Goal: Task Accomplishment & Management: Use online tool/utility

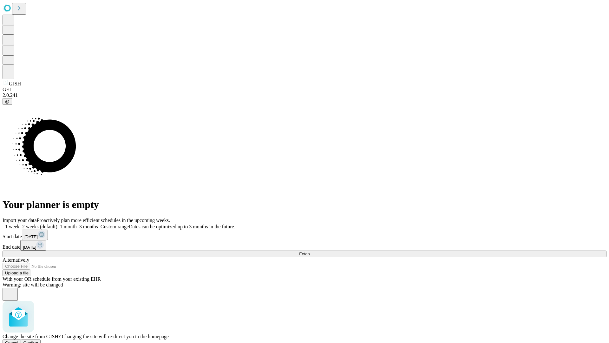
click at [38, 340] on span "Confirm" at bounding box center [30, 342] width 15 height 5
click at [77, 224] on label "1 month" at bounding box center [66, 226] width 19 height 5
click at [310, 251] on span "Fetch" at bounding box center [304, 253] width 10 height 5
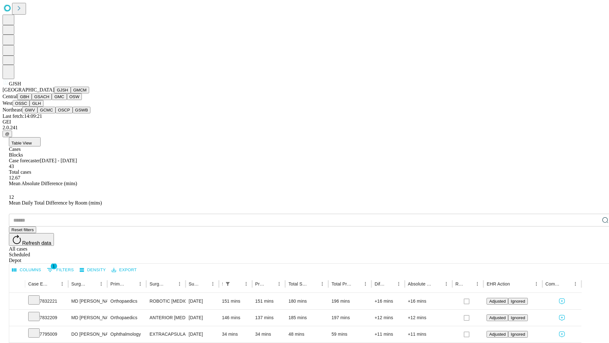
click at [71, 93] on button "GMCM" at bounding box center [80, 90] width 18 height 7
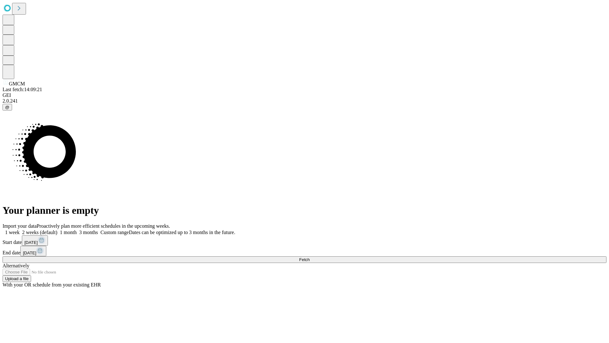
click at [77, 229] on label "1 month" at bounding box center [66, 231] width 19 height 5
click at [310, 257] on span "Fetch" at bounding box center [304, 259] width 10 height 5
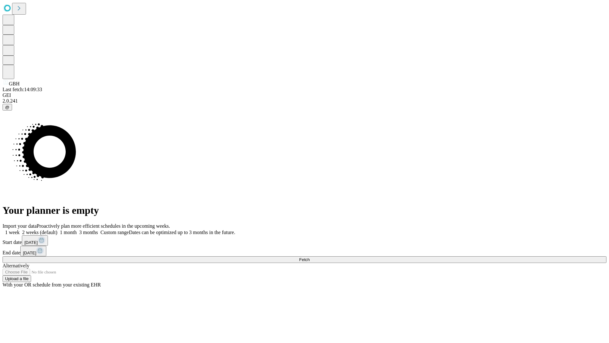
click at [77, 229] on label "1 month" at bounding box center [66, 231] width 19 height 5
click at [310, 257] on span "Fetch" at bounding box center [304, 259] width 10 height 5
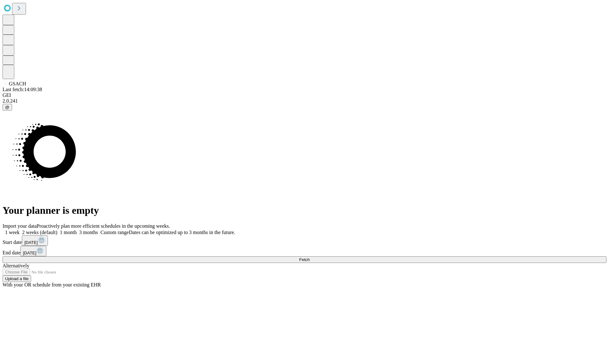
click at [77, 229] on label "1 month" at bounding box center [66, 231] width 19 height 5
click at [310, 257] on span "Fetch" at bounding box center [304, 259] width 10 height 5
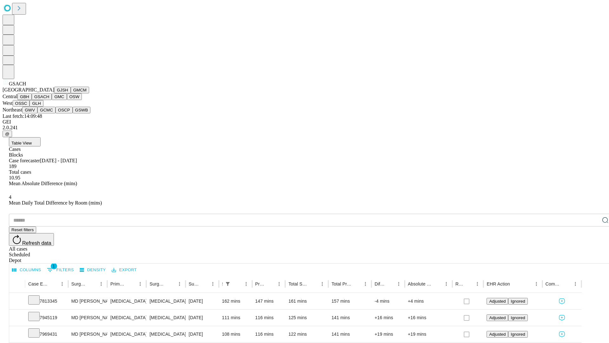
click at [52, 100] on button "GMC" at bounding box center [59, 96] width 15 height 7
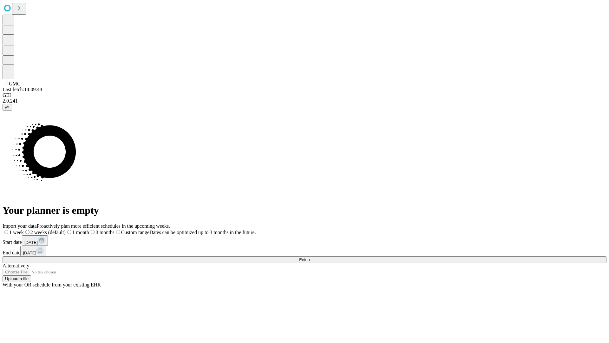
click at [89, 229] on label "1 month" at bounding box center [77, 231] width 23 height 5
click at [310, 257] on span "Fetch" at bounding box center [304, 259] width 10 height 5
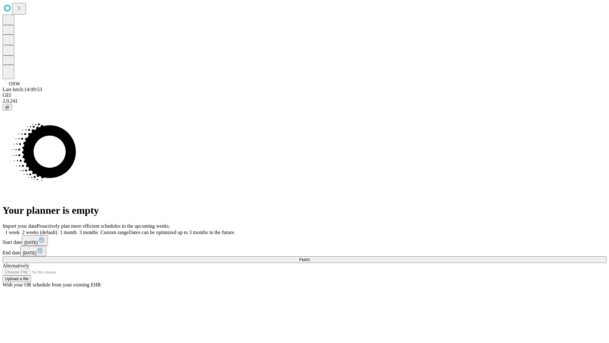
click at [310, 257] on span "Fetch" at bounding box center [304, 259] width 10 height 5
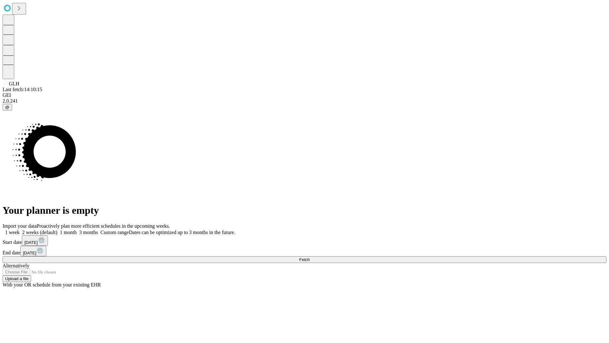
click at [77, 229] on label "1 month" at bounding box center [66, 231] width 19 height 5
click at [310, 257] on span "Fetch" at bounding box center [304, 259] width 10 height 5
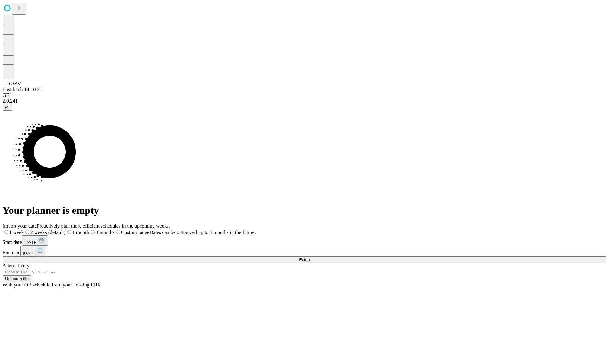
click at [89, 229] on label "1 month" at bounding box center [77, 231] width 23 height 5
click at [310, 257] on span "Fetch" at bounding box center [304, 259] width 10 height 5
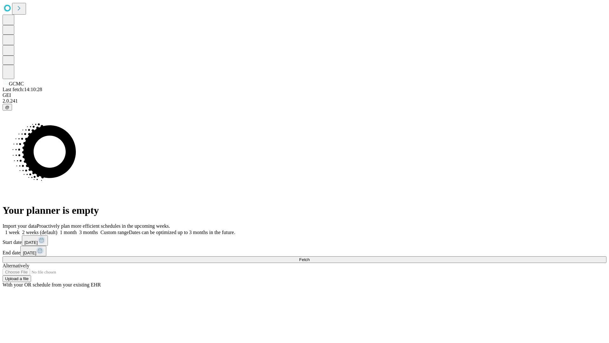
click at [310, 257] on span "Fetch" at bounding box center [304, 259] width 10 height 5
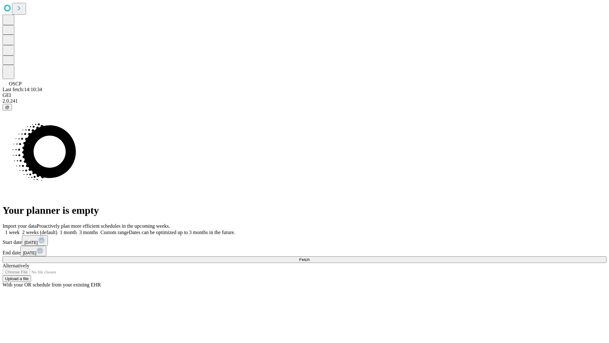
click at [77, 229] on label "1 month" at bounding box center [66, 231] width 19 height 5
click at [310, 257] on span "Fetch" at bounding box center [304, 259] width 10 height 5
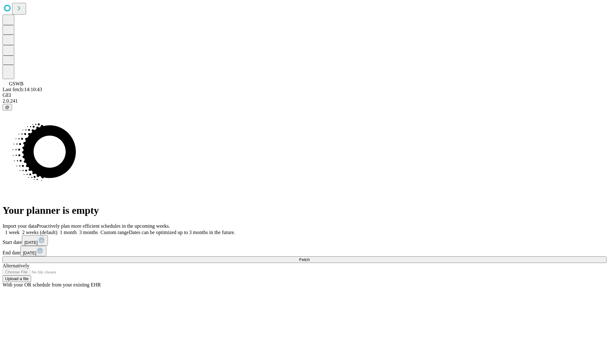
click at [77, 229] on label "1 month" at bounding box center [66, 231] width 19 height 5
click at [310, 257] on span "Fetch" at bounding box center [304, 259] width 10 height 5
